Goal: Find specific page/section: Find specific page/section

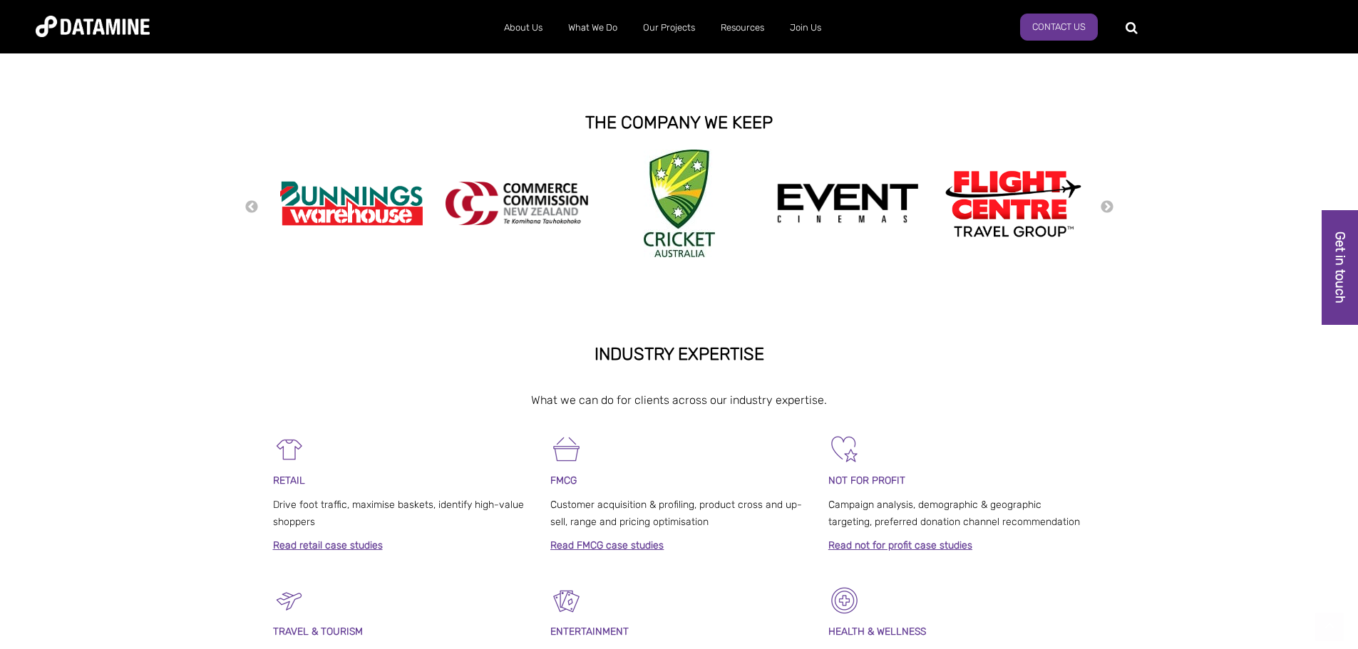
scroll to position [356, 0]
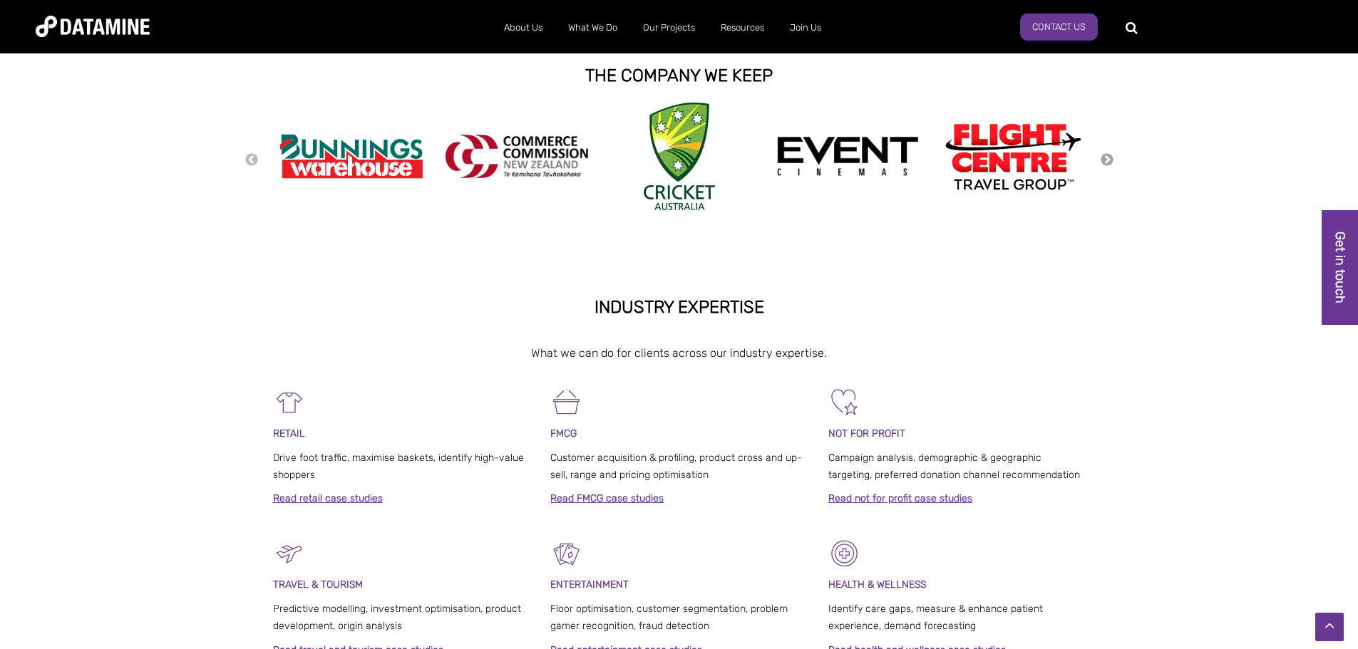
click at [1106, 159] on button "Next" at bounding box center [1107, 160] width 14 height 16
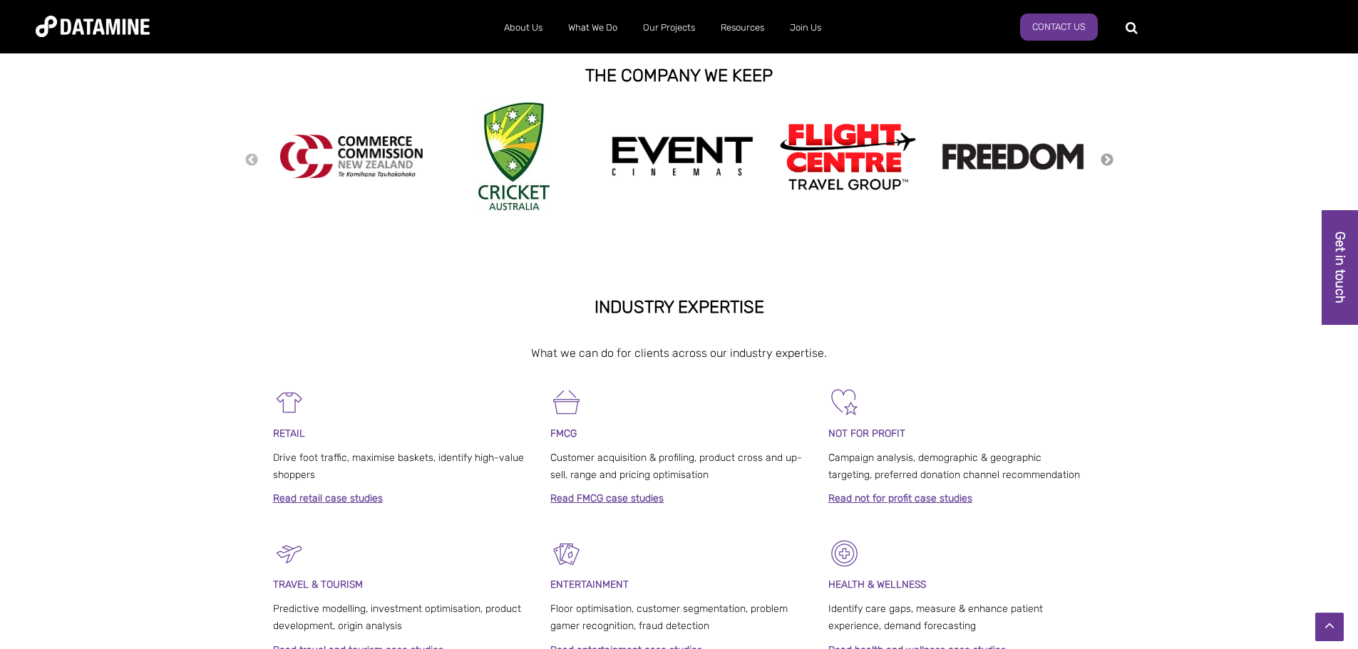
click at [1106, 159] on button "Next" at bounding box center [1107, 160] width 14 height 16
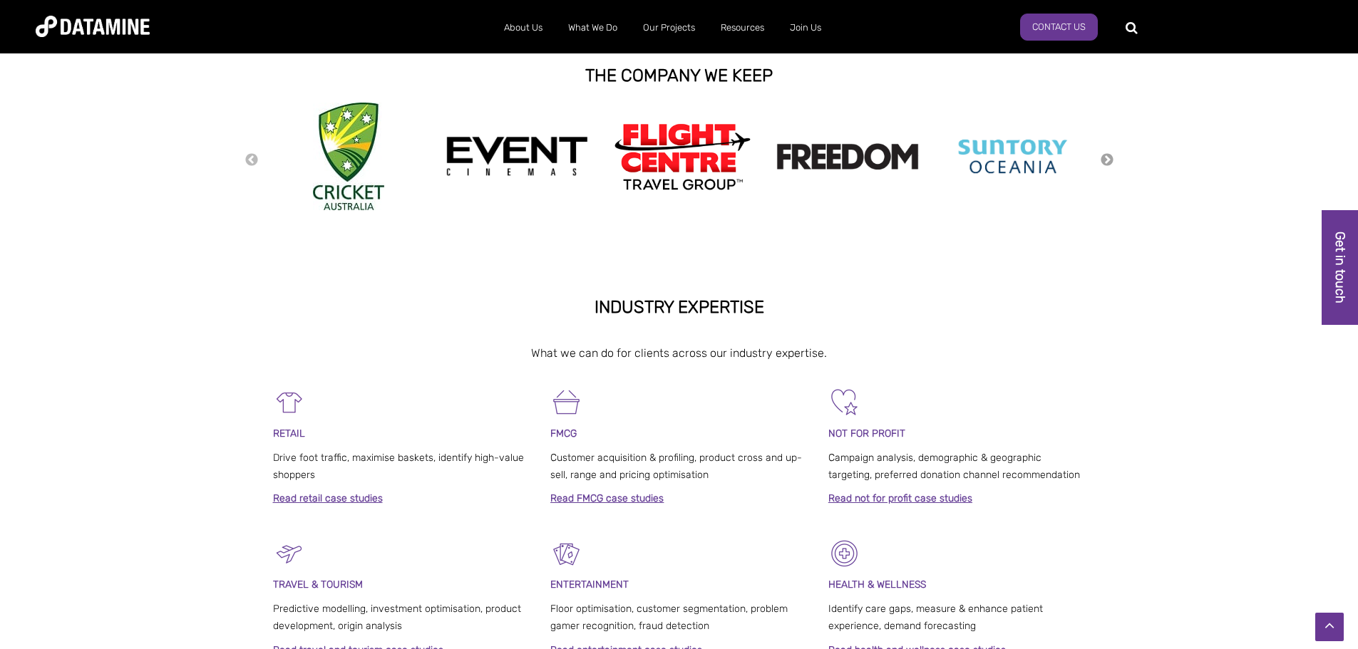
click at [1106, 159] on button "Next" at bounding box center [1107, 160] width 14 height 16
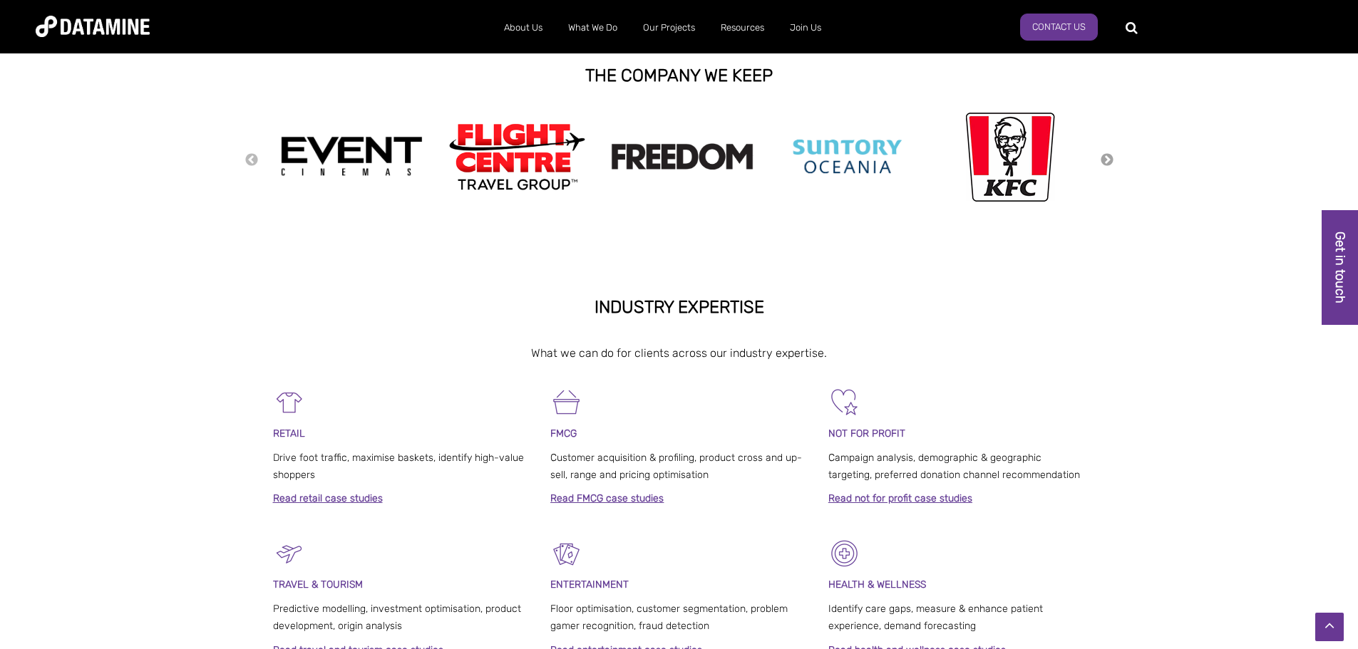
click at [1106, 159] on button "Next" at bounding box center [1107, 160] width 14 height 16
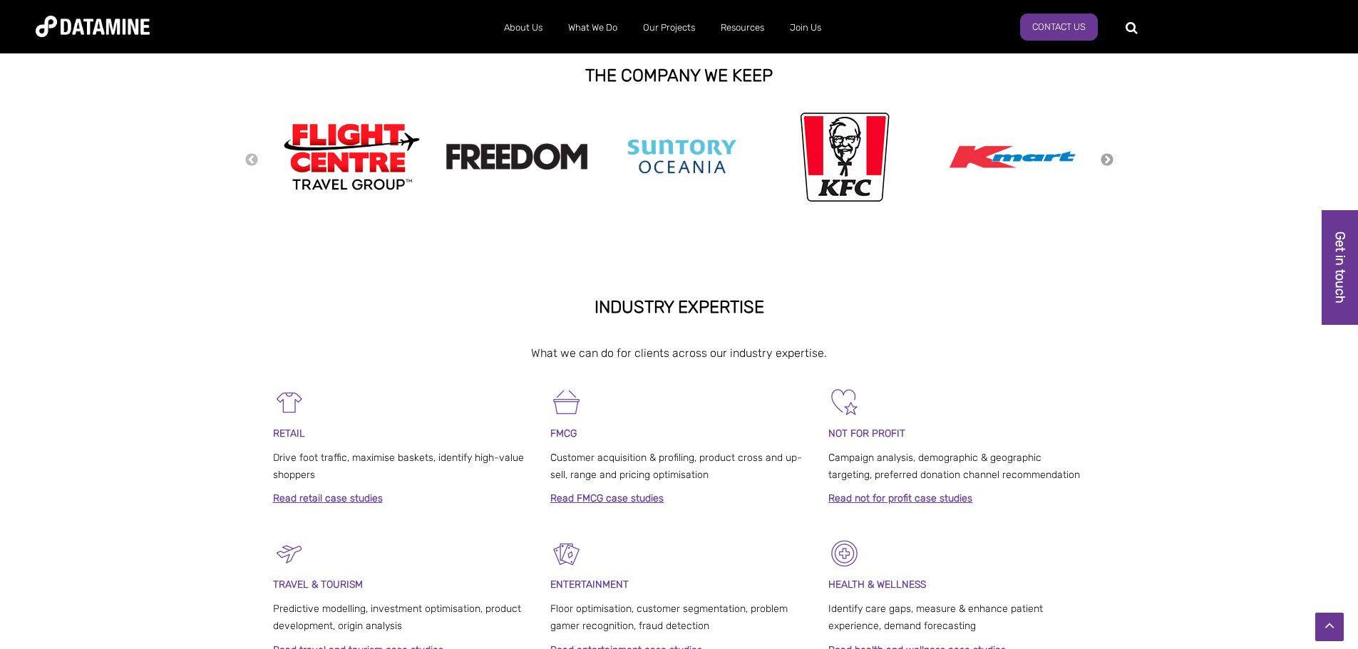
click at [1106, 160] on button "Next" at bounding box center [1107, 160] width 14 height 16
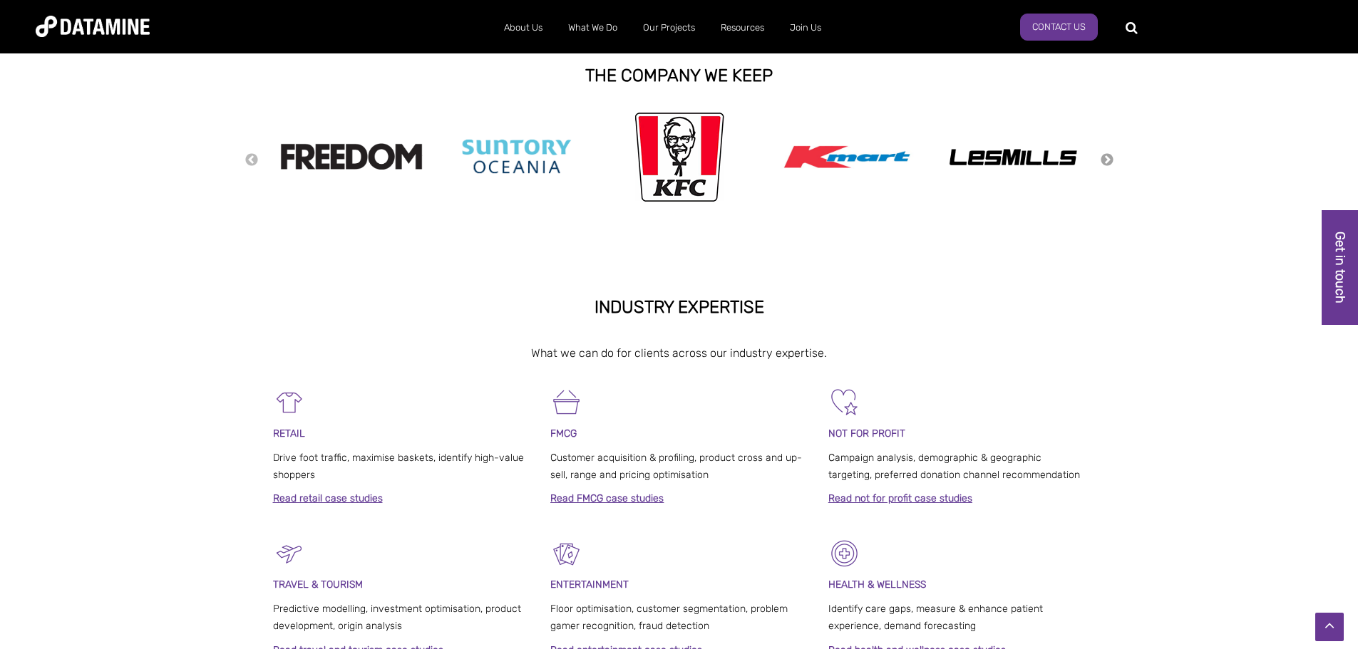
click at [1107, 159] on button "Next" at bounding box center [1107, 160] width 14 height 16
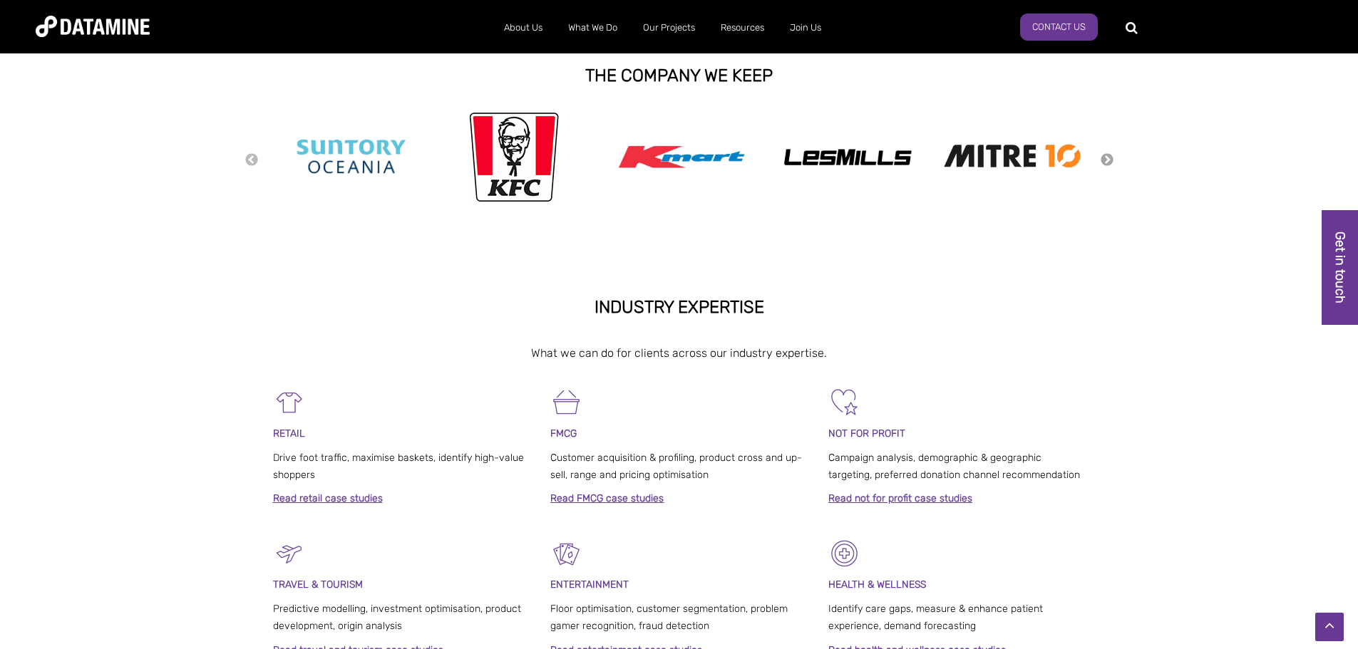
click at [1107, 159] on button "Next" at bounding box center [1107, 160] width 14 height 16
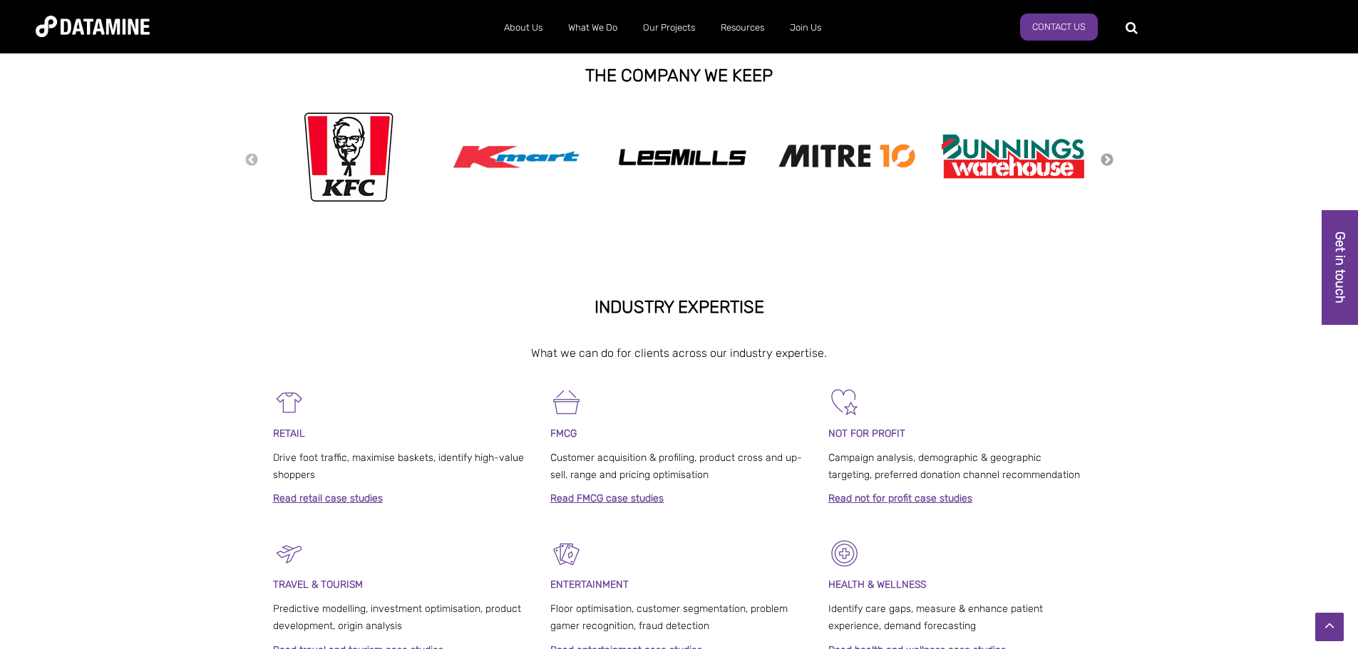
click at [1107, 159] on button "Next" at bounding box center [1107, 160] width 14 height 16
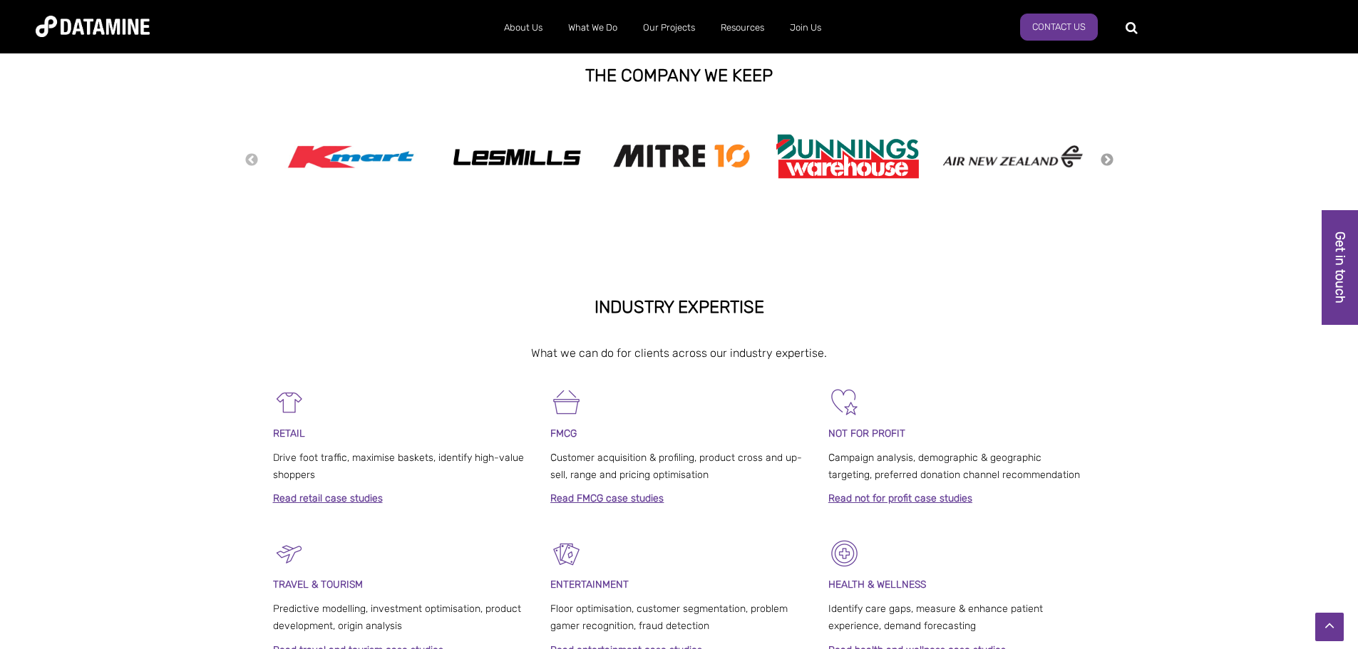
click at [1107, 159] on button "Next" at bounding box center [1107, 160] width 14 height 16
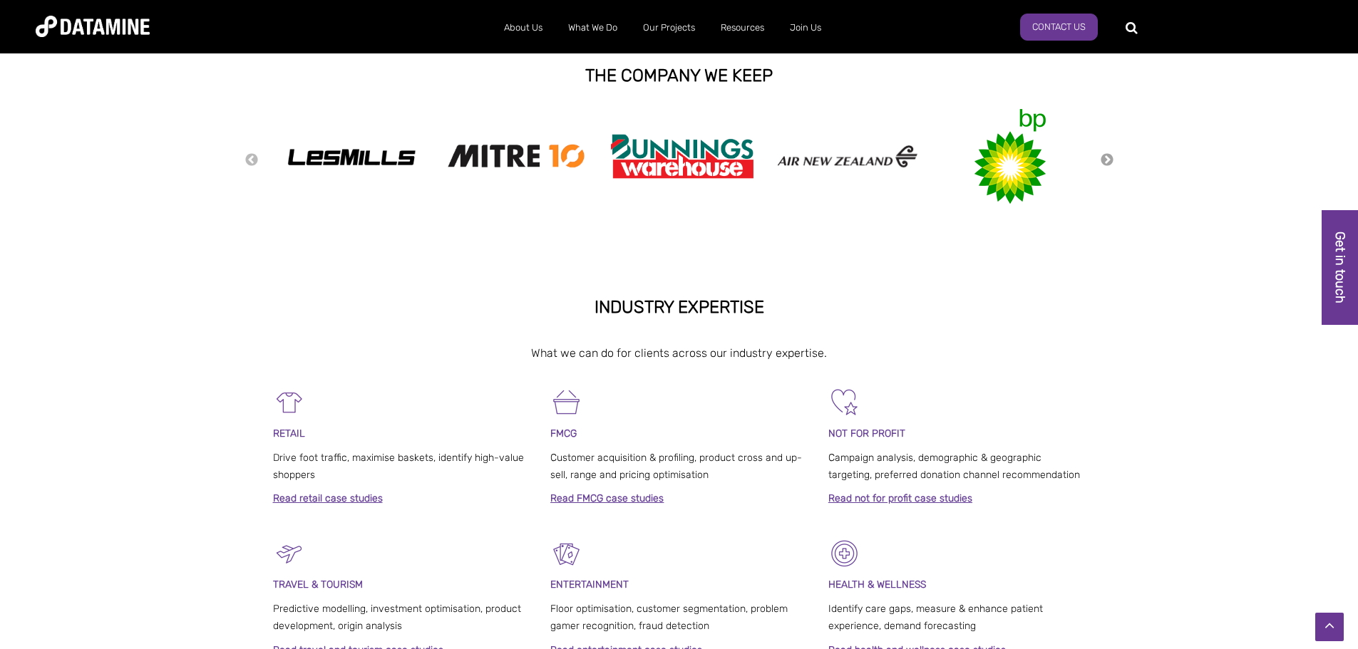
click at [1107, 159] on button "Next" at bounding box center [1107, 160] width 14 height 16
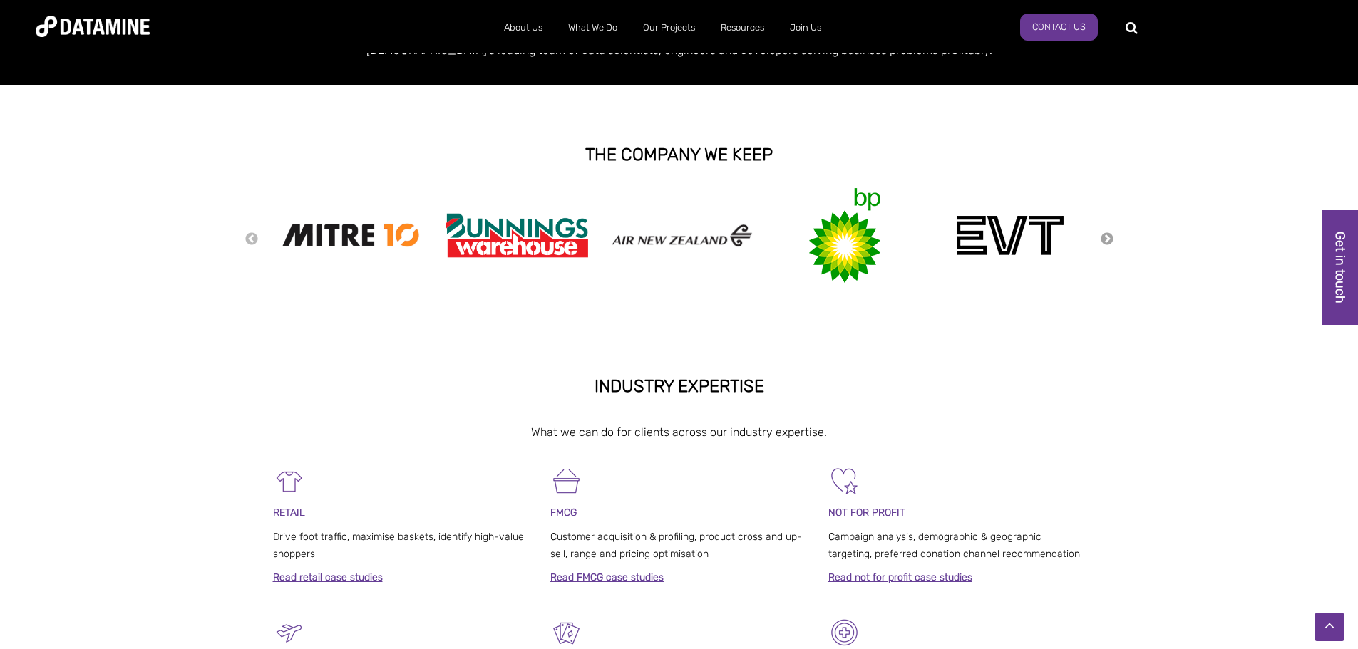
scroll to position [0, 0]
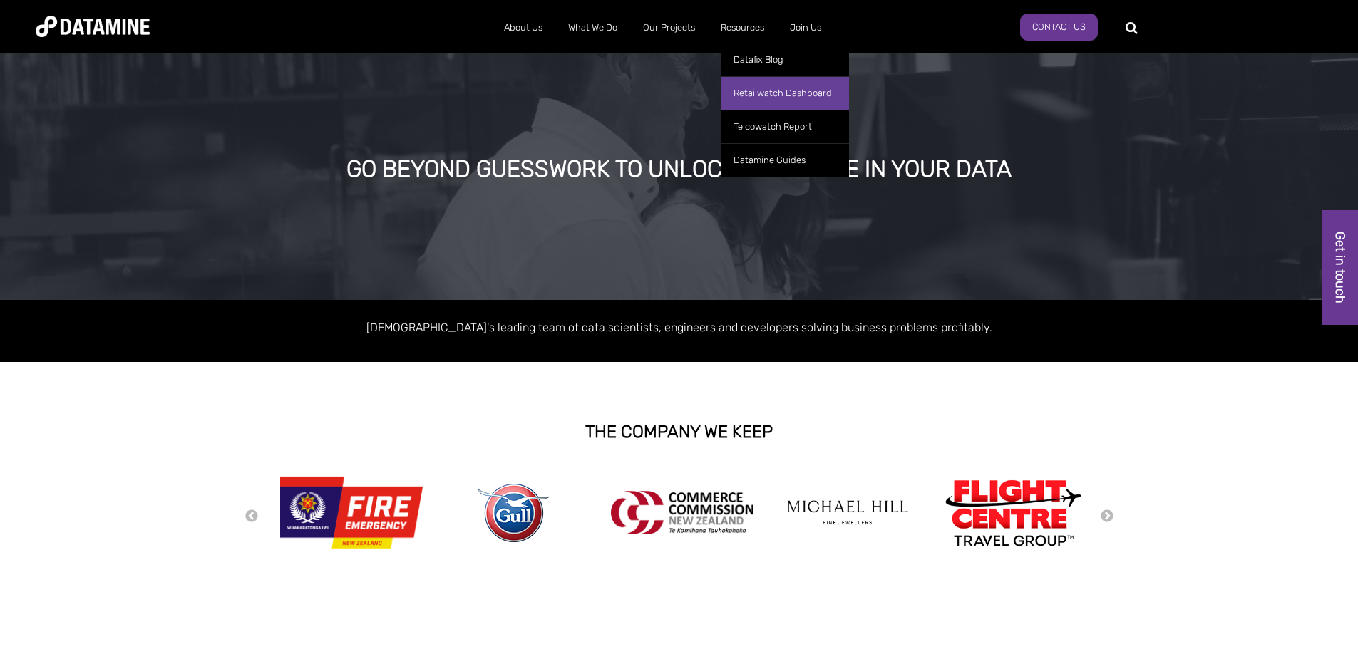
click at [755, 83] on link "Retailwatch Dashboard" at bounding box center [784, 92] width 128 height 33
